Goal: Navigation & Orientation: Find specific page/section

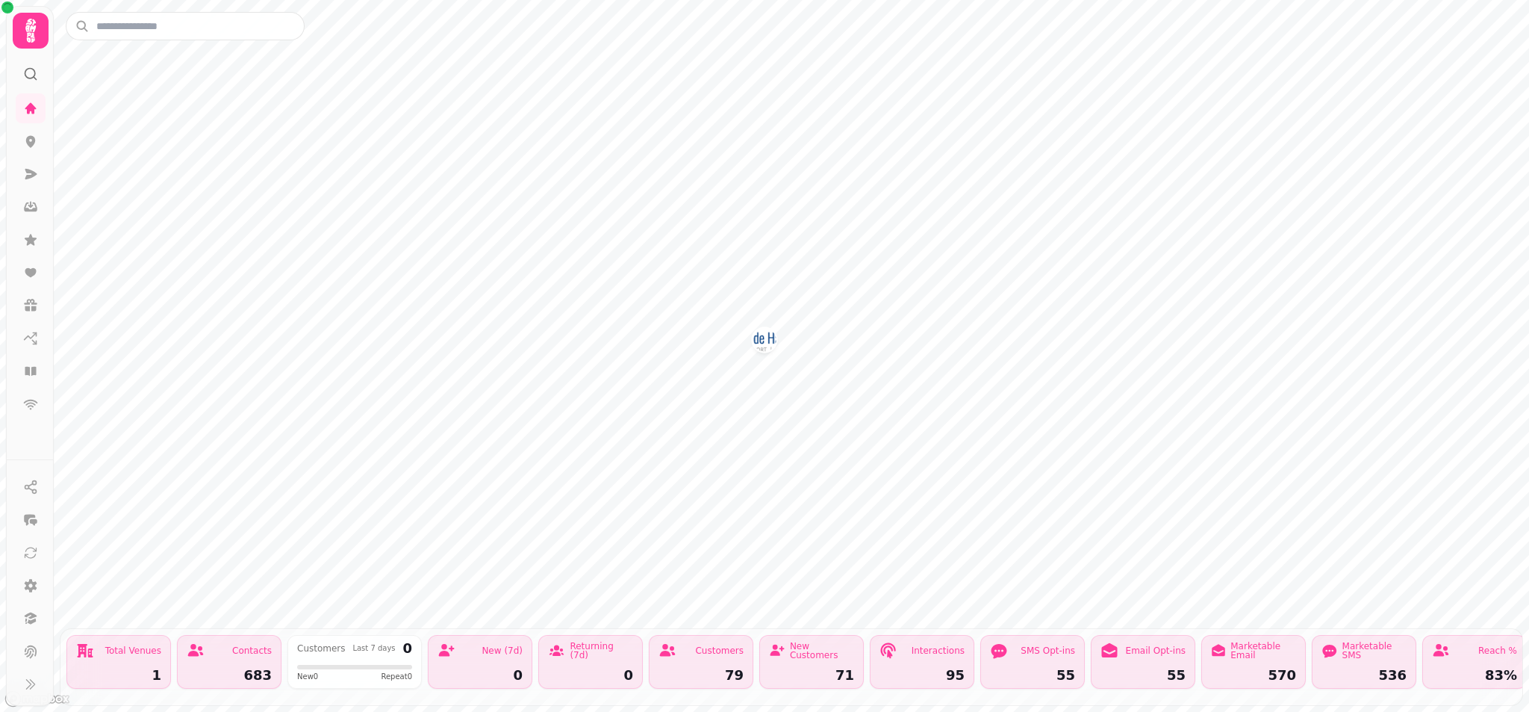
click at [35, 42] on icon at bounding box center [31, 31] width 30 height 30
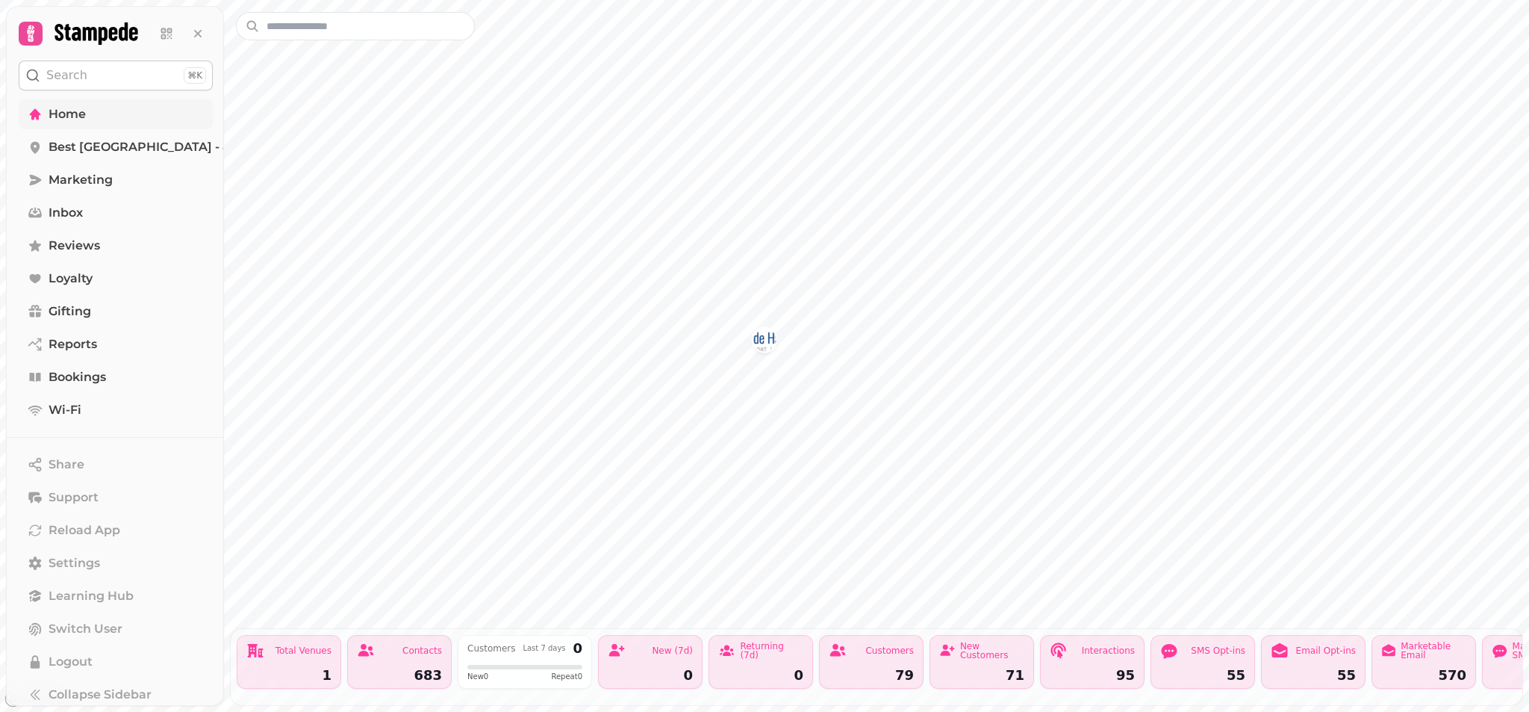
click at [35, 117] on icon at bounding box center [35, 114] width 15 height 15
click at [81, 114] on span "Home" at bounding box center [67, 114] width 37 height 18
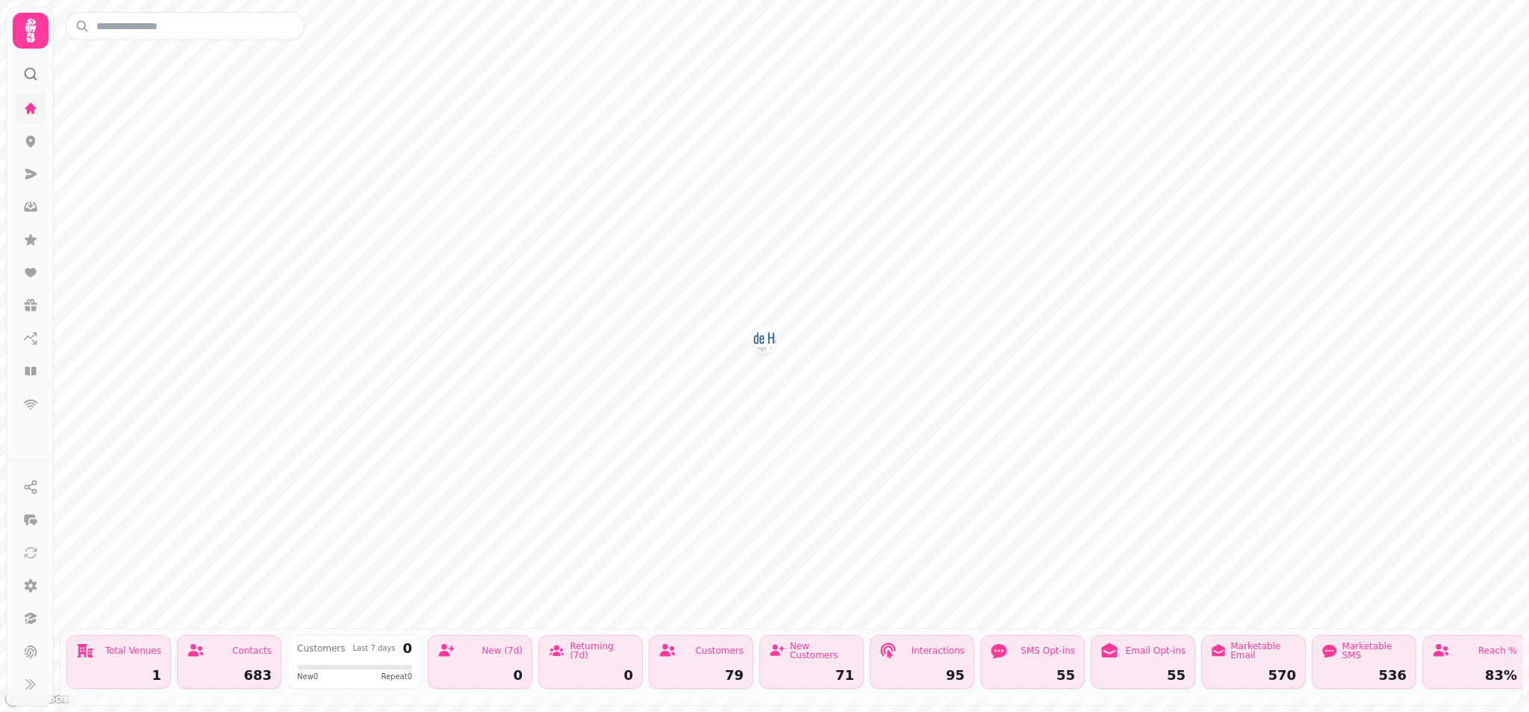
click at [25, 107] on icon at bounding box center [30, 108] width 15 height 15
click at [28, 140] on icon at bounding box center [31, 142] width 10 height 12
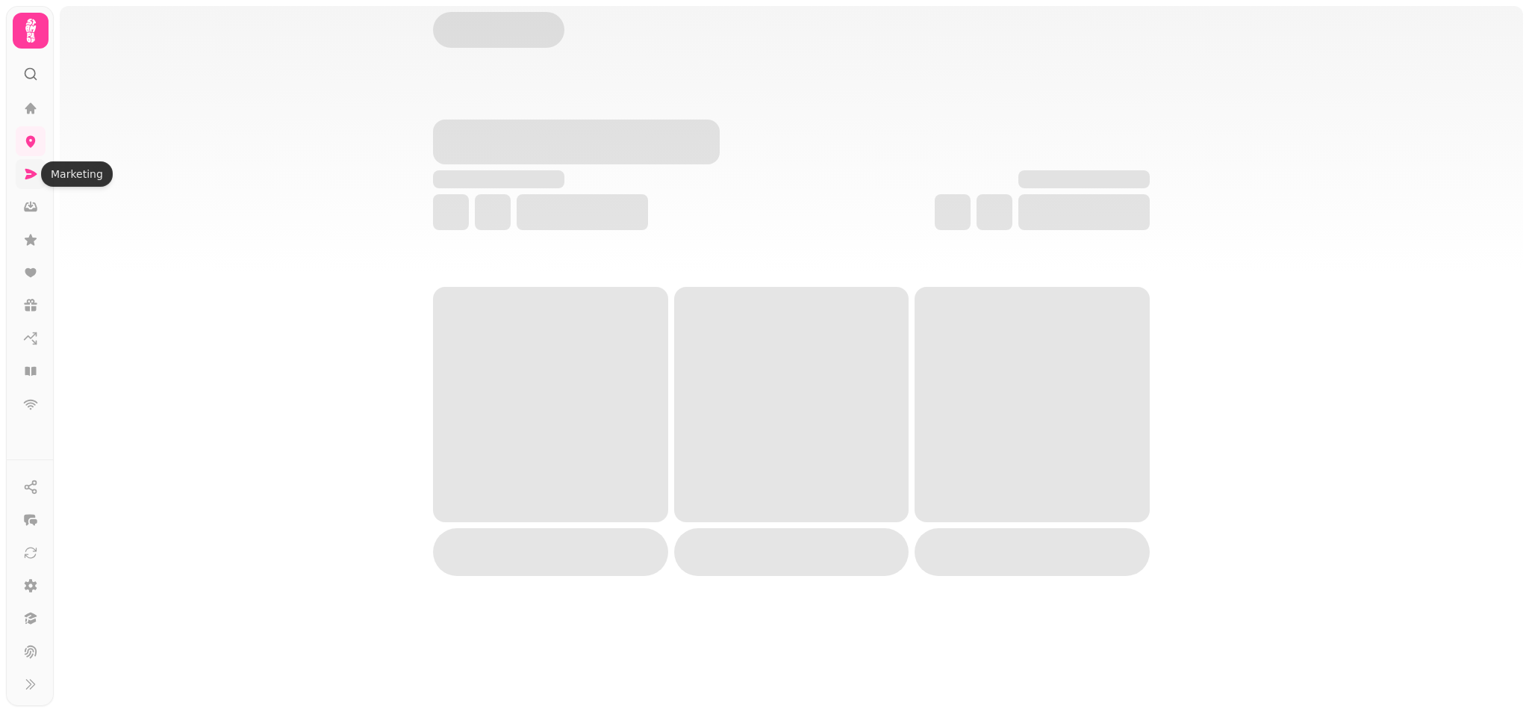
click at [28, 173] on icon at bounding box center [31, 174] width 12 height 10
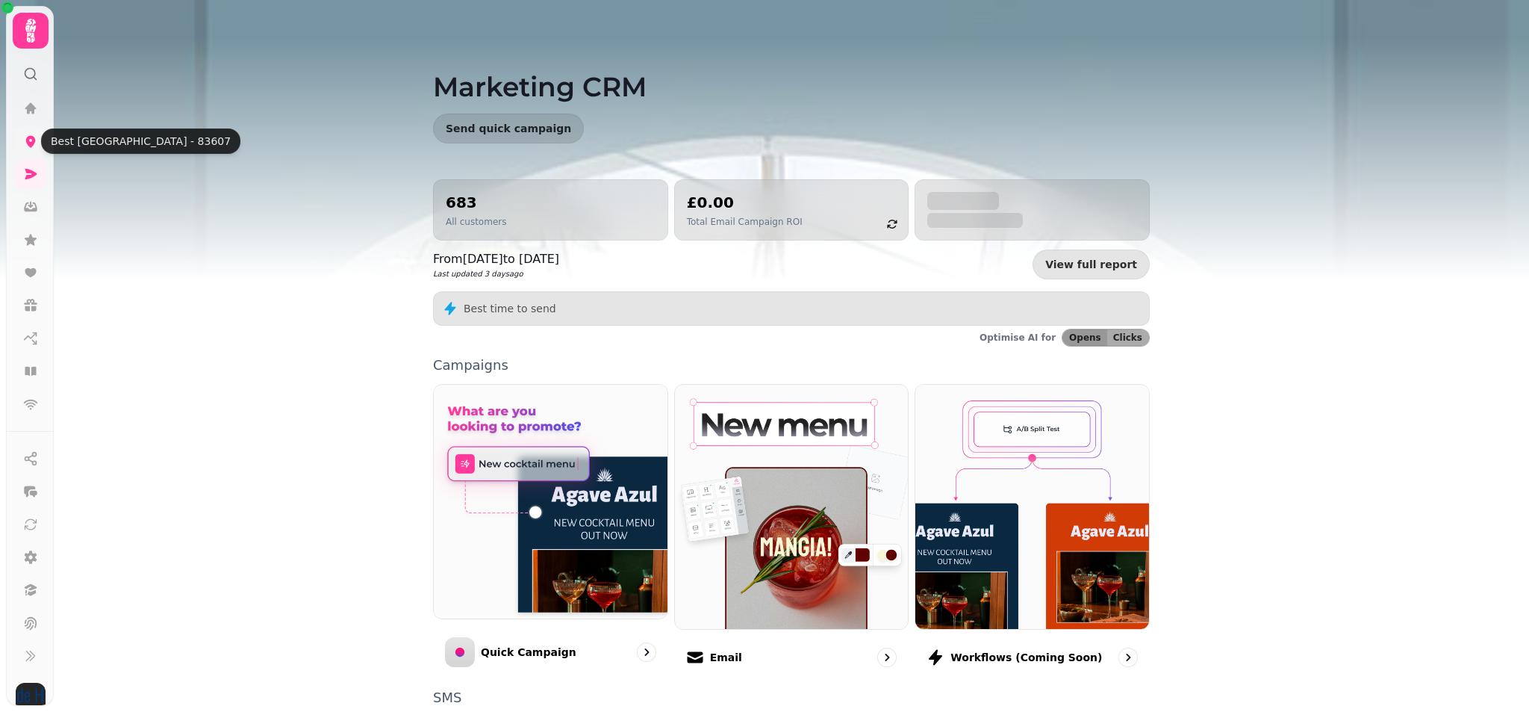
click at [31, 141] on icon at bounding box center [30, 141] width 15 height 15
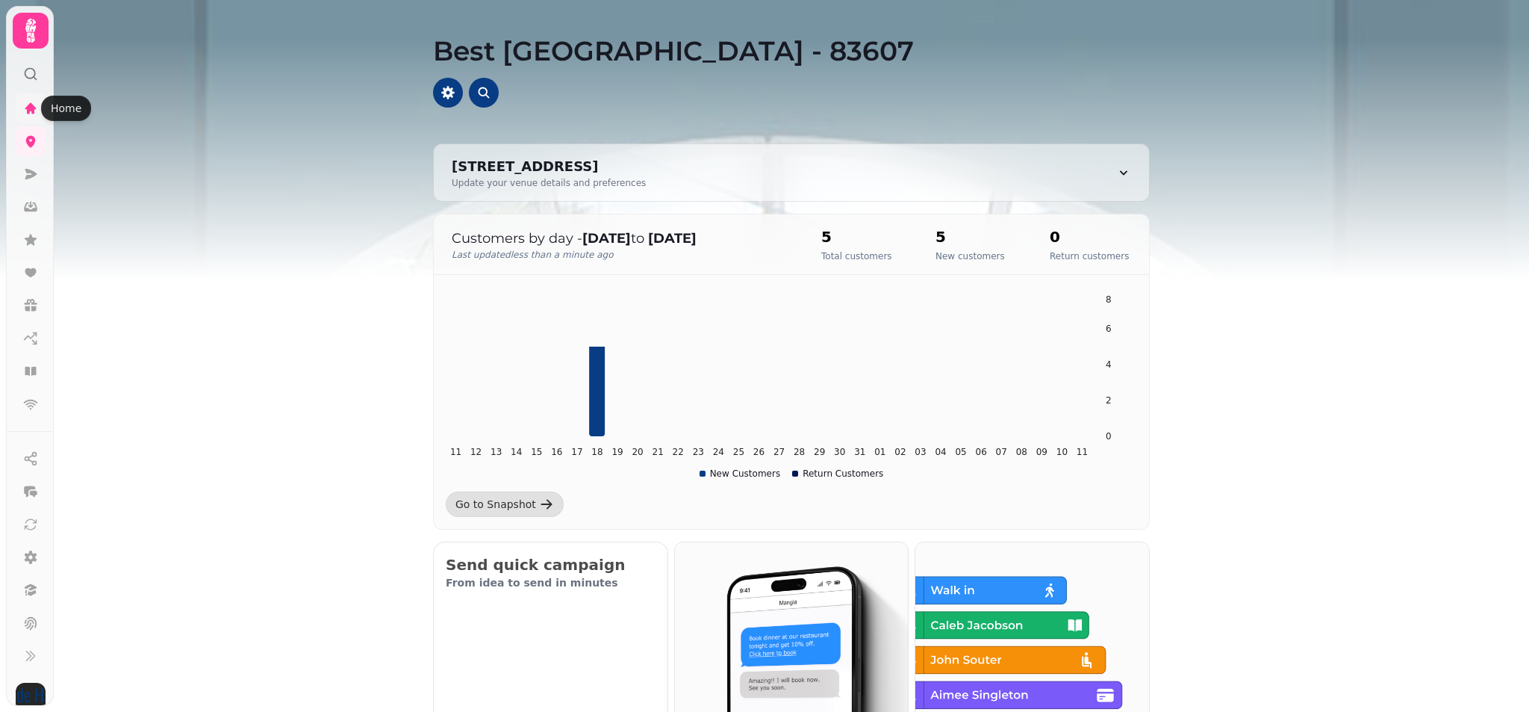
click at [31, 107] on icon at bounding box center [30, 107] width 11 height 11
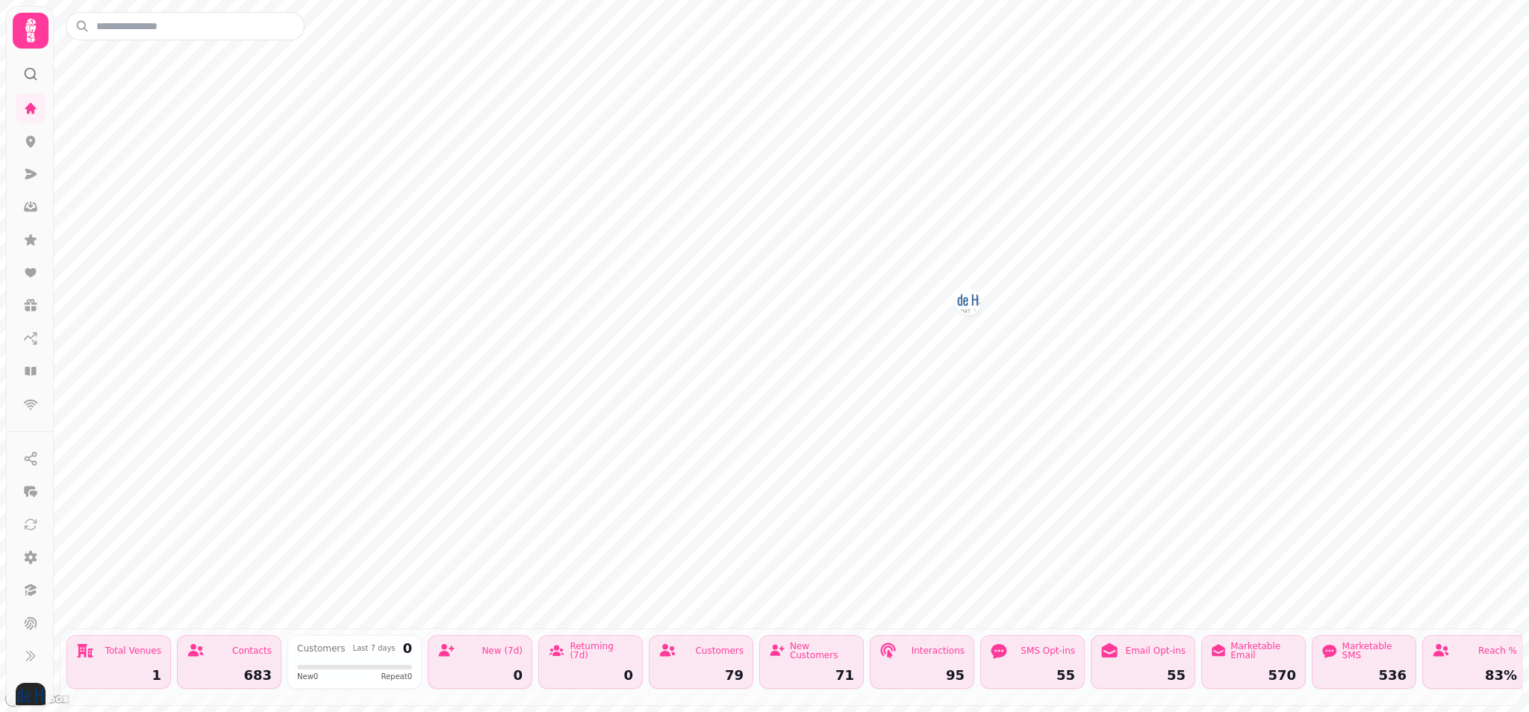
click at [692, 664] on div "Customers 79" at bounding box center [701, 662] width 105 height 54
click at [736, 672] on div "79" at bounding box center [701, 674] width 85 height 13
